Goal: Task Accomplishment & Management: Manage account settings

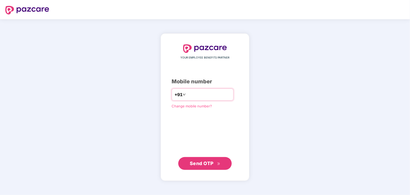
type input "**********"
click at [204, 164] on span "Send OTP" at bounding box center [202, 164] width 24 height 6
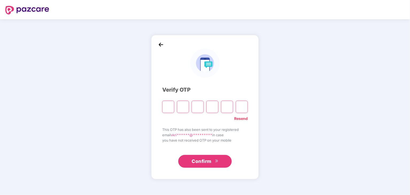
type input "*"
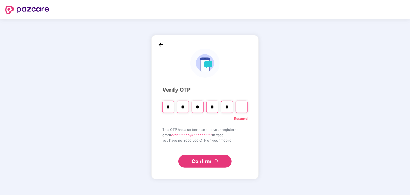
type input "*"
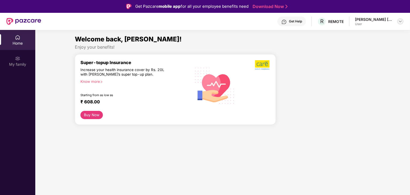
click at [401, 22] on img at bounding box center [400, 21] width 4 height 4
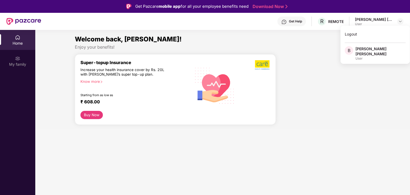
click at [300, 55] on div at bounding box center [325, 91] width 95 height 75
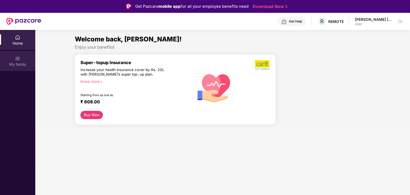
click at [14, 58] on div "My family" at bounding box center [17, 61] width 35 height 20
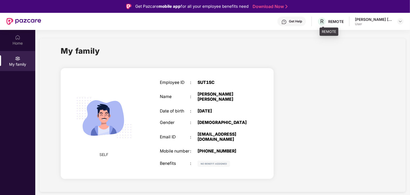
click at [332, 20] on div "REMOTE" at bounding box center [336, 21] width 16 height 5
click at [364, 20] on div "[PERSON_NAME] [PERSON_NAME]" at bounding box center [373, 19] width 37 height 5
click at [397, 20] on div at bounding box center [400, 21] width 6 height 6
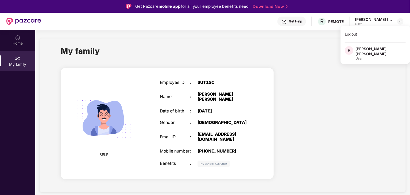
click at [358, 49] on div "[PERSON_NAME] [PERSON_NAME]" at bounding box center [381, 51] width 50 height 10
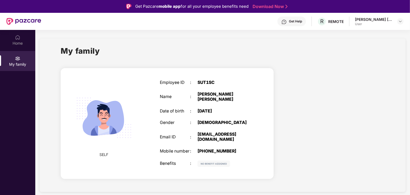
click at [276, 52] on div "My family" at bounding box center [223, 54] width 324 height 18
click at [13, 36] on div "Home" at bounding box center [17, 40] width 35 height 20
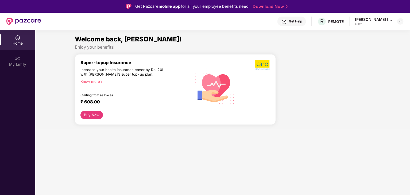
click at [297, 19] on div "Get Help" at bounding box center [295, 21] width 13 height 4
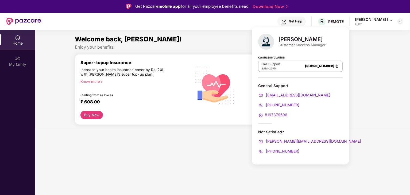
click at [228, 157] on section "Welcome back, [PERSON_NAME]! Enjoy your benefits! Super-topup Insurance Increas…" at bounding box center [222, 127] width 375 height 195
